Goal: Task Accomplishment & Management: Manage account settings

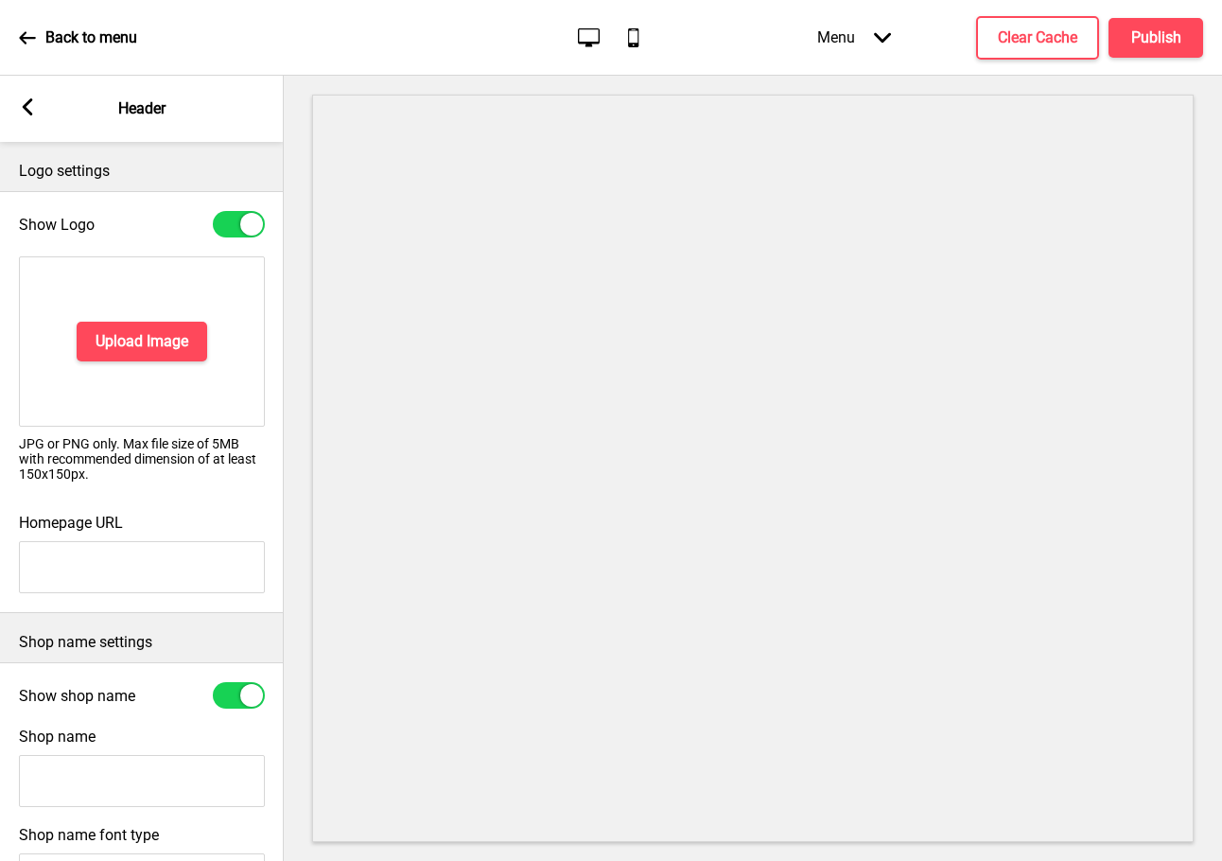
click at [26, 109] on icon at bounding box center [28, 106] width 10 height 17
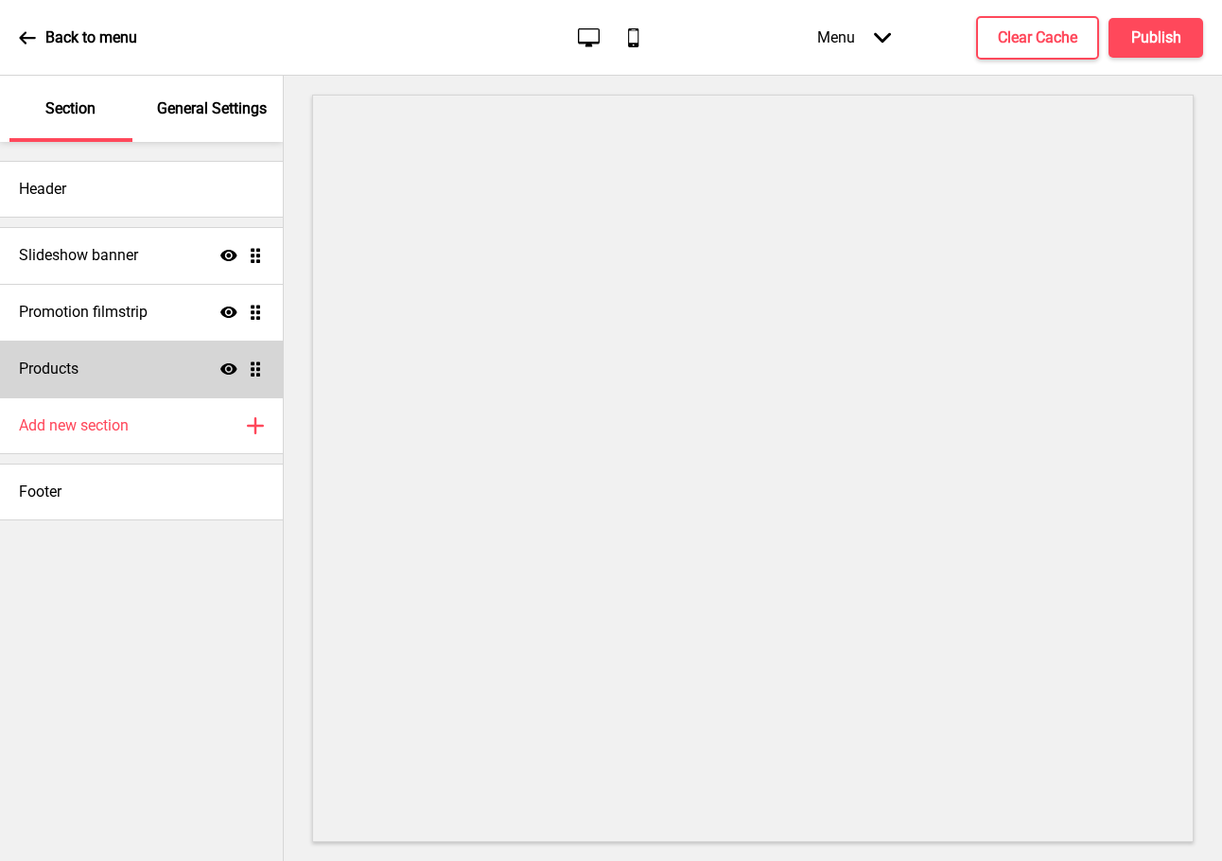
click at [81, 342] on div "Products Show Drag" at bounding box center [141, 369] width 283 height 57
select select "side"
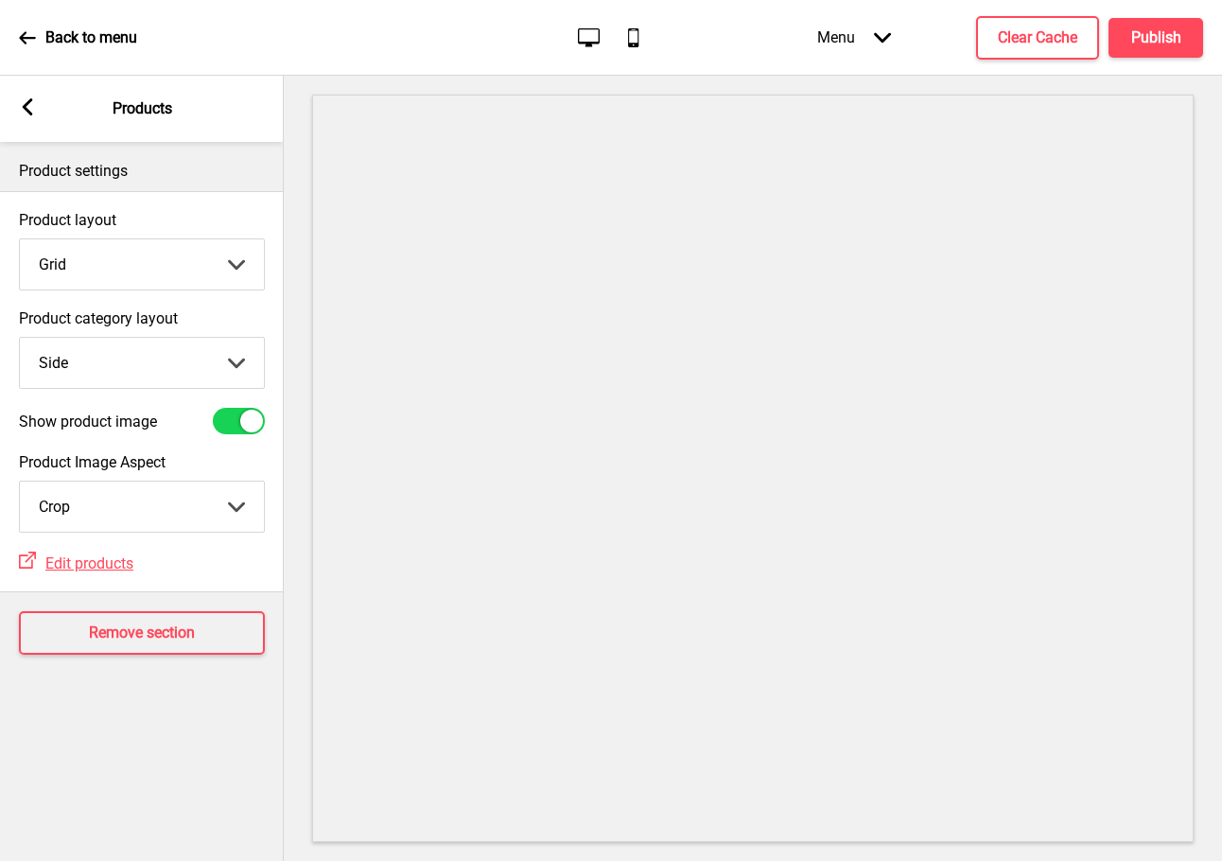
click at [34, 105] on rect at bounding box center [27, 106] width 17 height 17
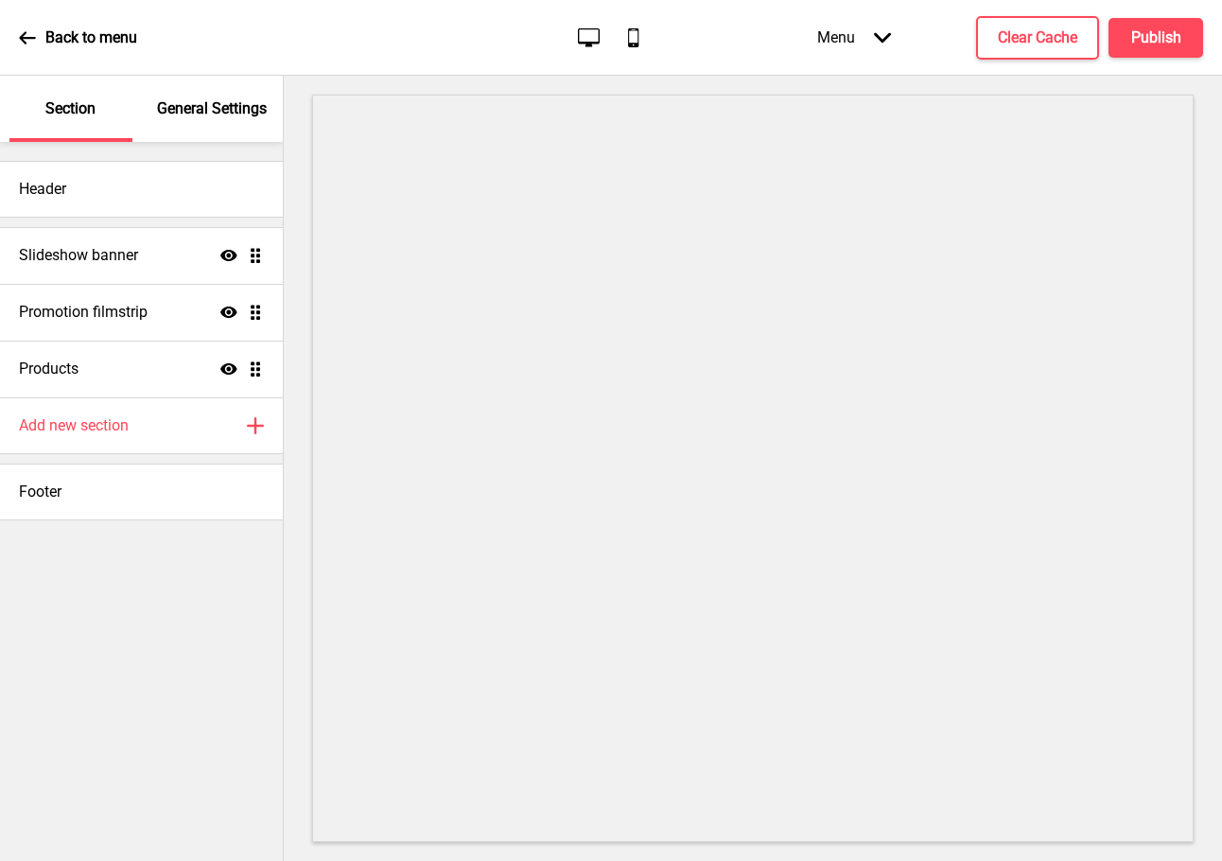
click at [35, 36] on icon at bounding box center [27, 37] width 17 height 17
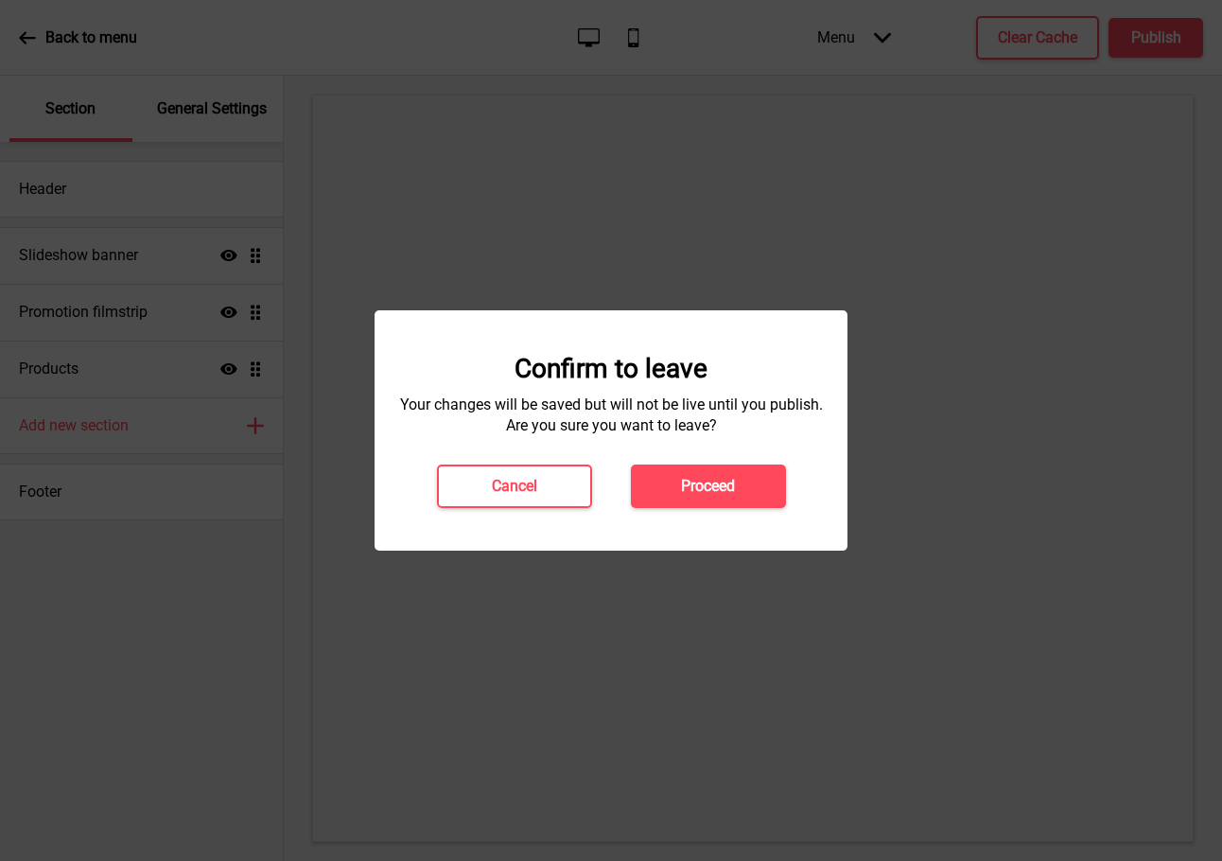
drag, startPoint x: 726, startPoint y: 487, endPoint x: 537, endPoint y: 430, distance: 196.6
click at [537, 430] on div "Confirm to leave Your changes will be saved but will not be live until you publ…" at bounding box center [611, 430] width 435 height 155
click at [501, 492] on h4 "Cancel" at bounding box center [514, 486] width 45 height 21
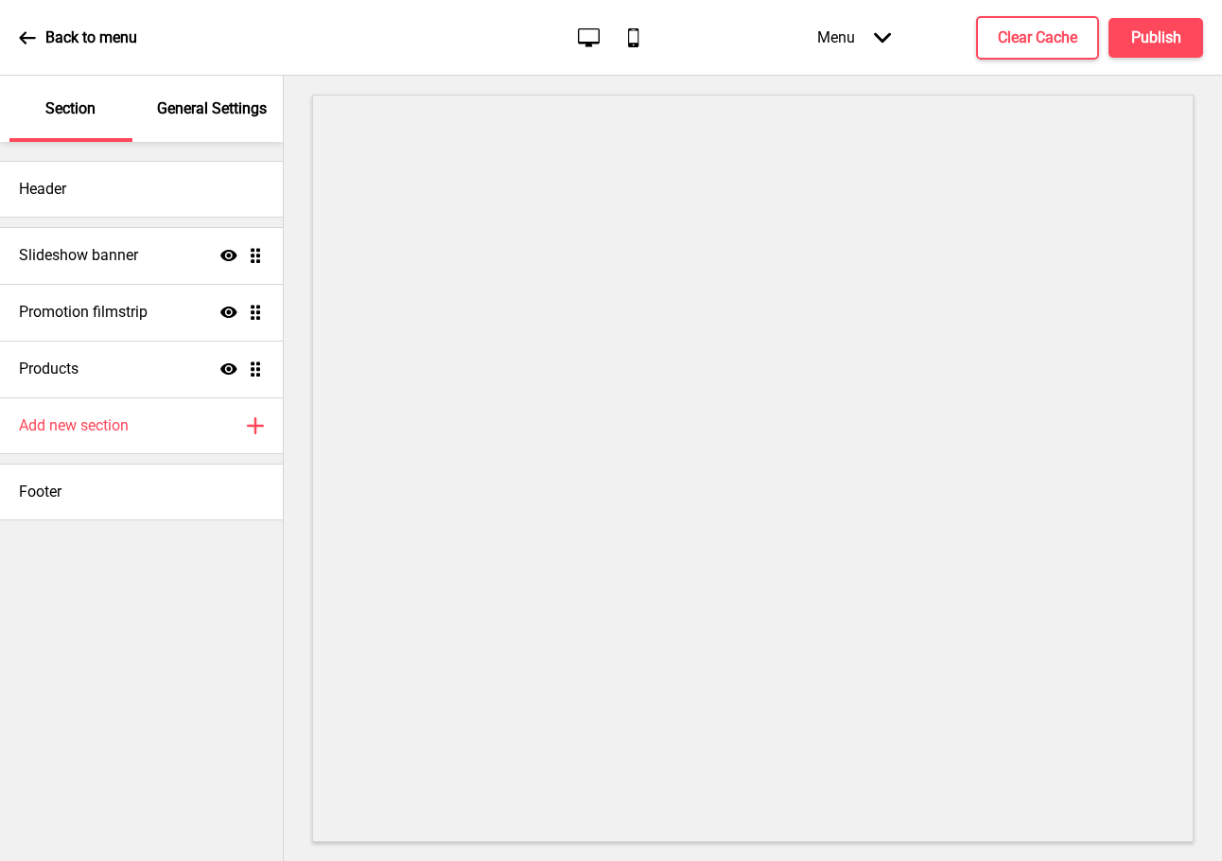
click at [30, 26] on div "Back to menu" at bounding box center [78, 37] width 118 height 51
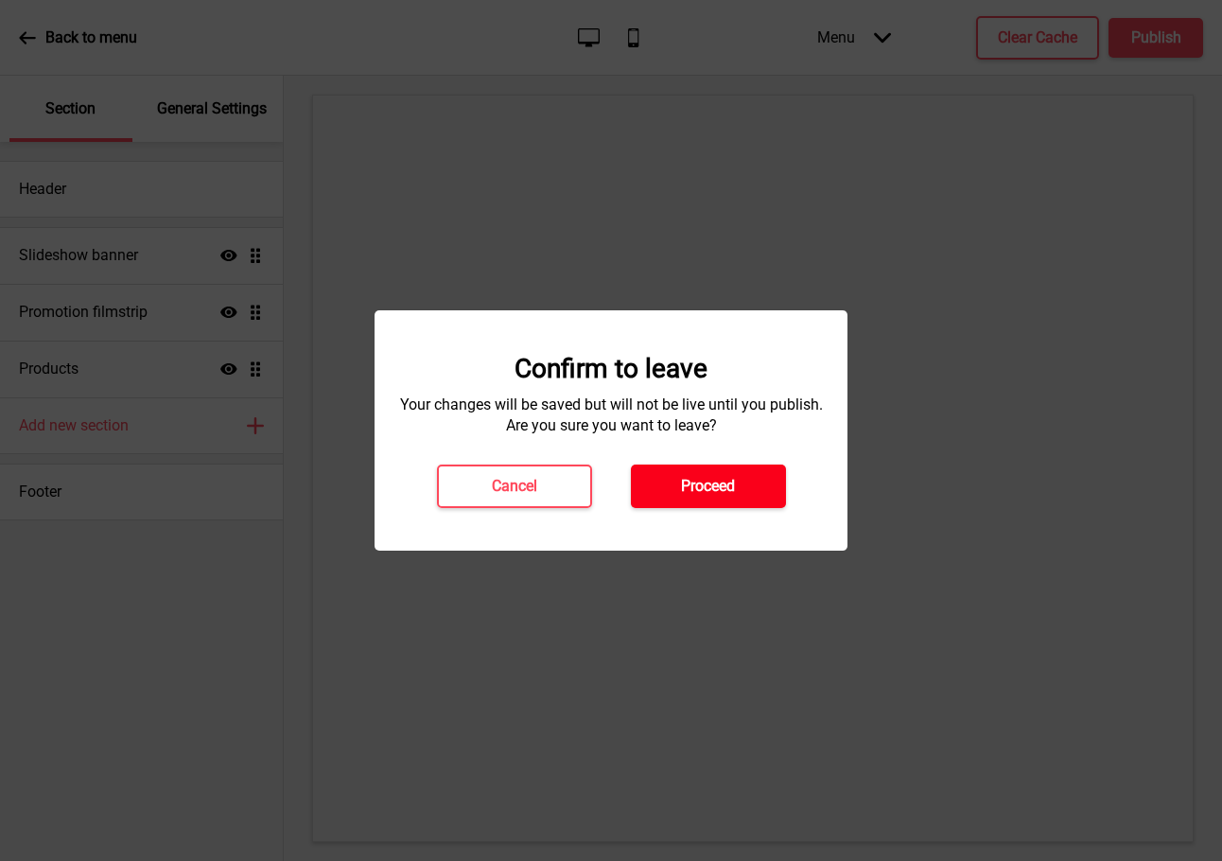
click at [692, 496] on h4 "Proceed" at bounding box center [708, 486] width 54 height 21
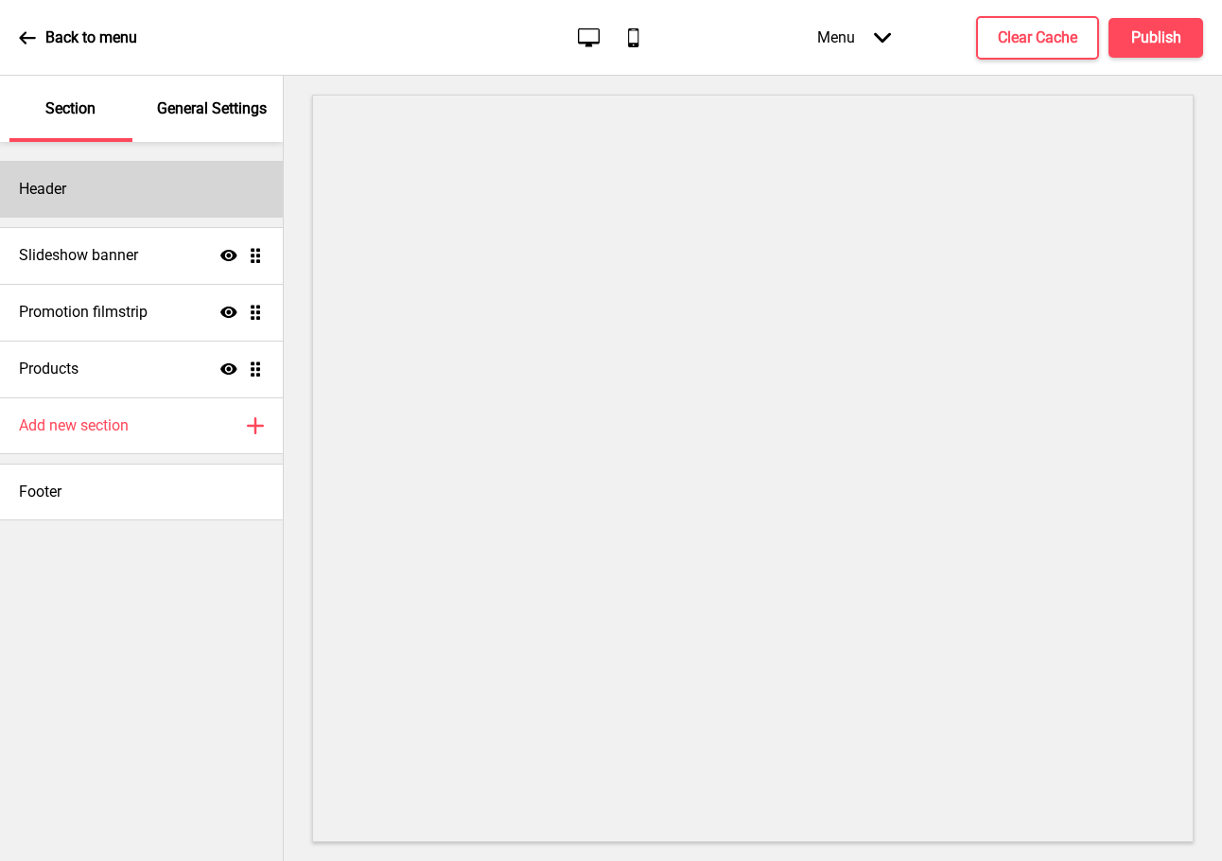
click at [111, 190] on div "Header" at bounding box center [141, 189] width 283 height 57
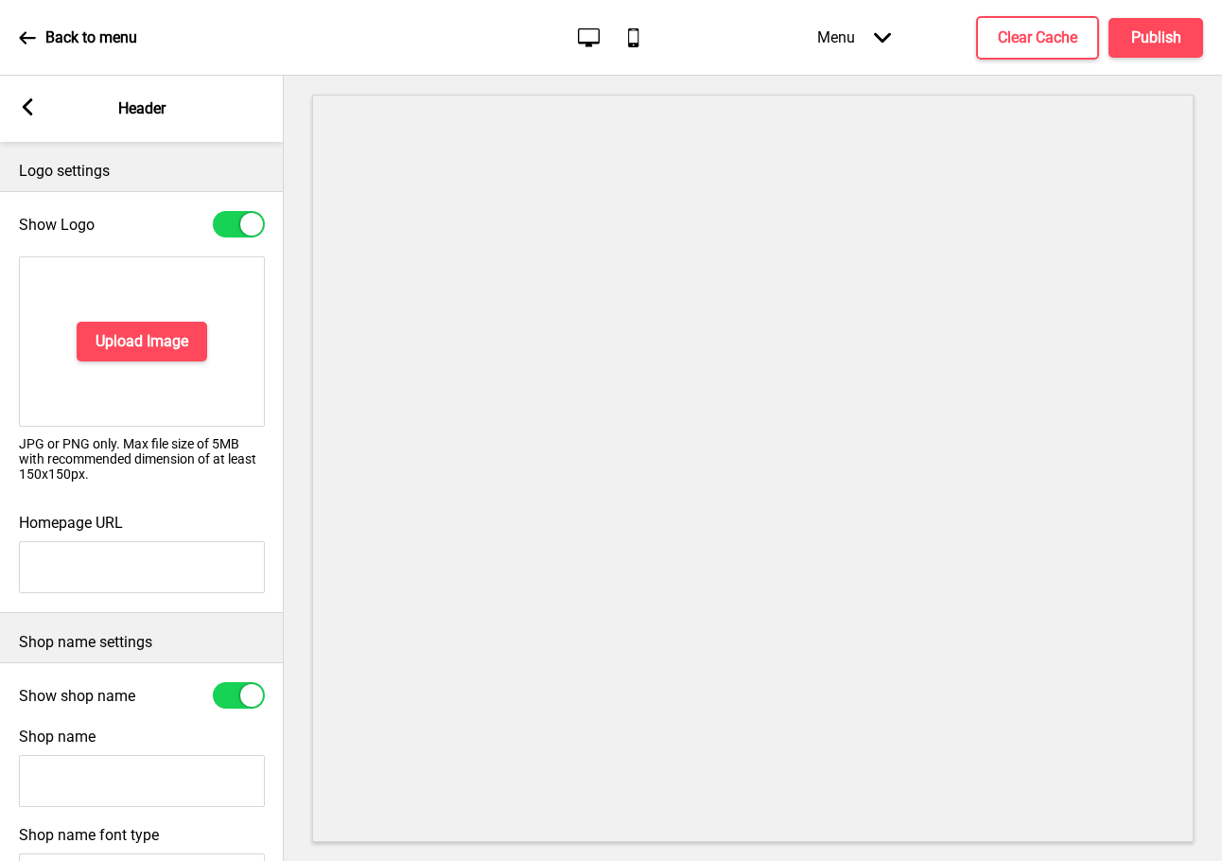
scroll to position [262, 0]
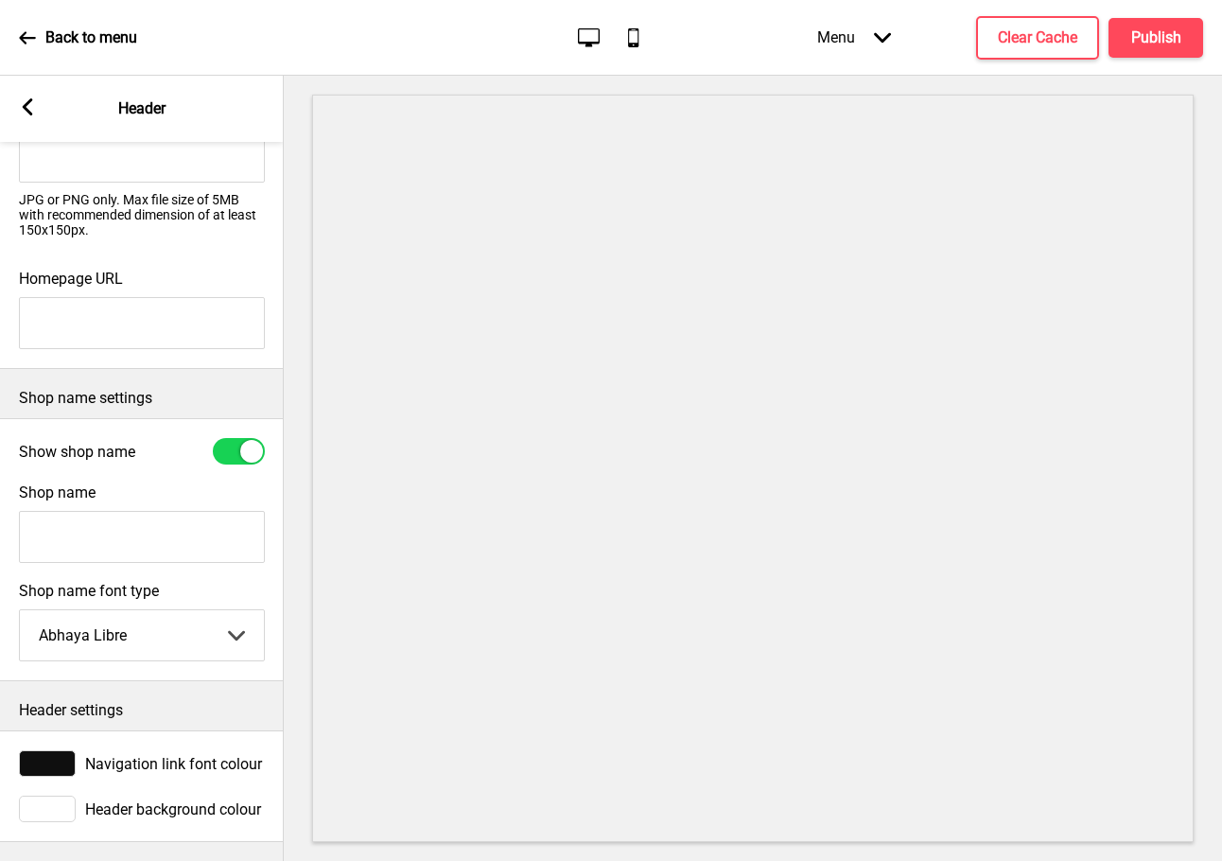
click at [87, 512] on input "Shop name" at bounding box center [142, 537] width 246 height 52
